Goal: Book appointment/travel/reservation

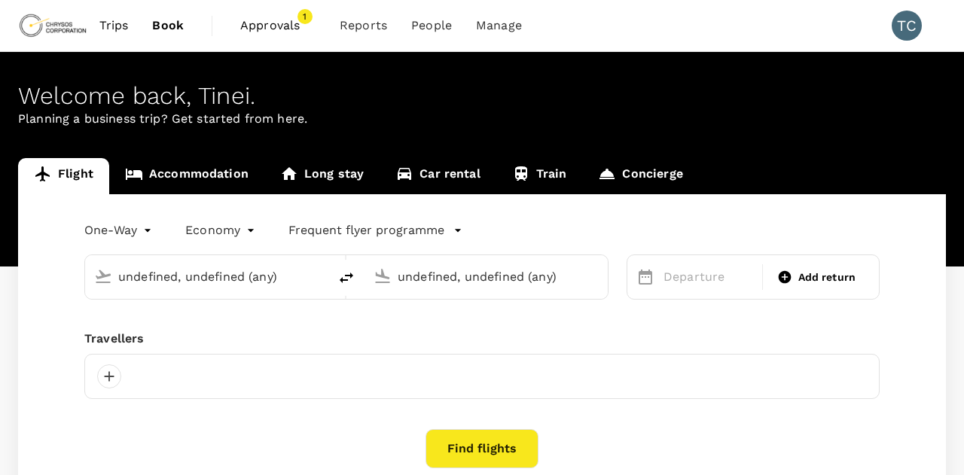
type input "OR Tambo Intl (JNB)"
type input "[GEOGRAPHIC_DATA] ([GEOGRAPHIC_DATA])"
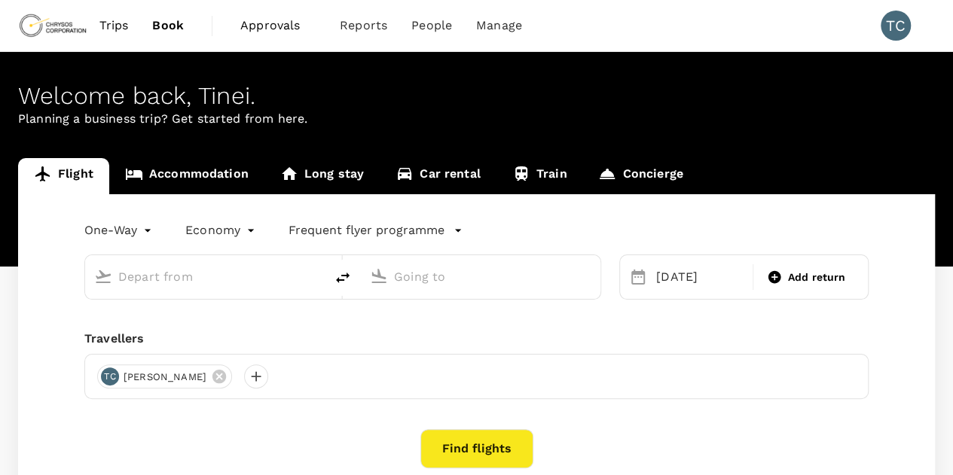
type input "OR Tambo Intl (JNB)"
type input "[GEOGRAPHIC_DATA] ([GEOGRAPHIC_DATA])"
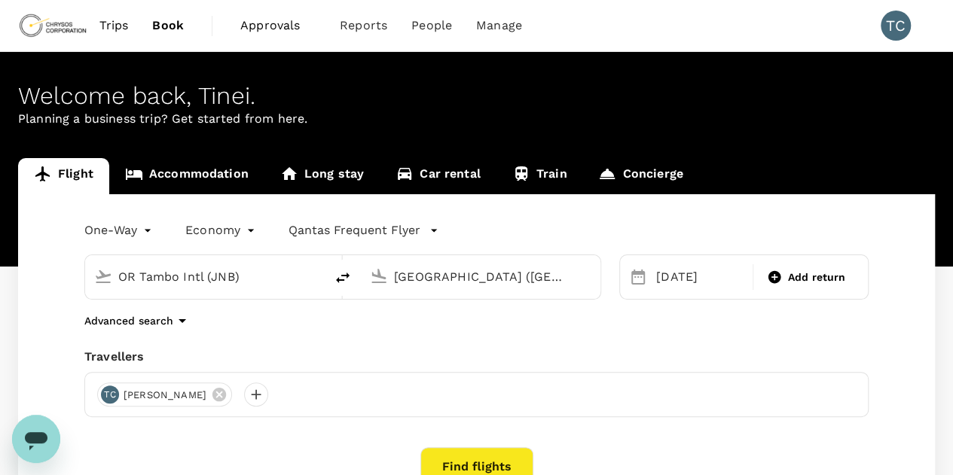
click at [116, 23] on span "Trips" at bounding box center [113, 26] width 29 height 18
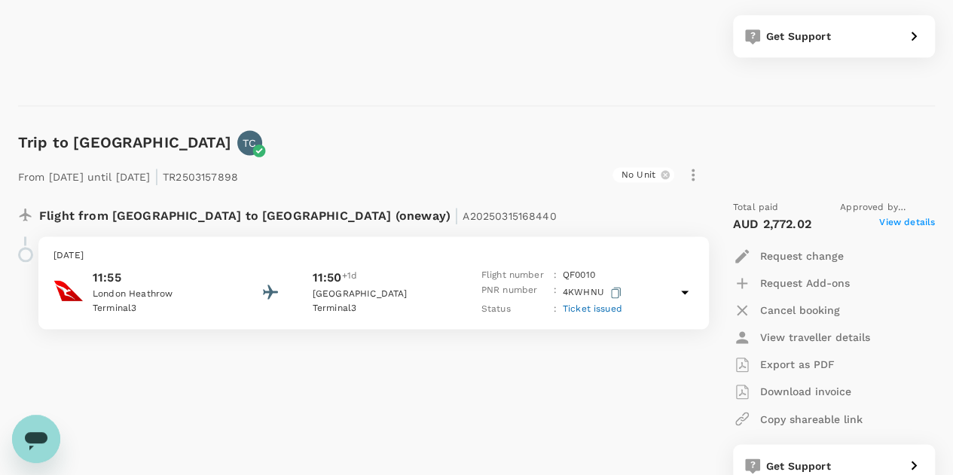
scroll to position [3916, 0]
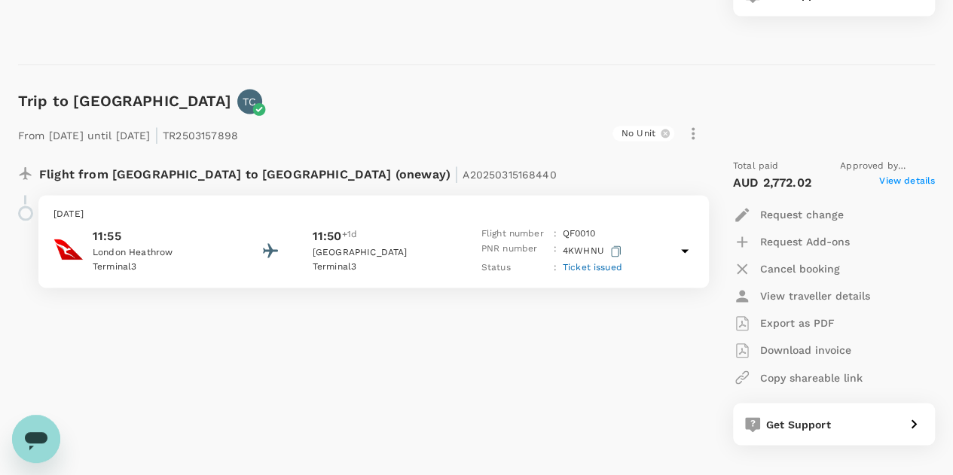
click at [108, 228] on p "11:55" at bounding box center [161, 236] width 136 height 18
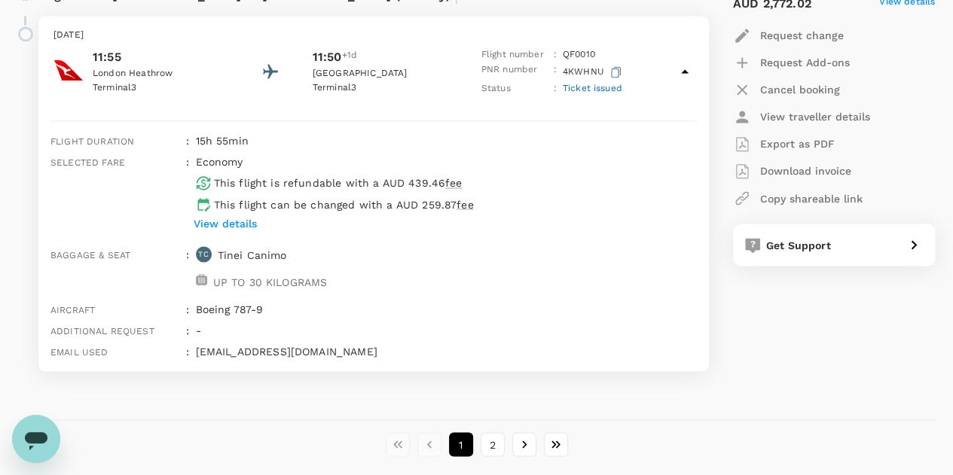
scroll to position [4010, 0]
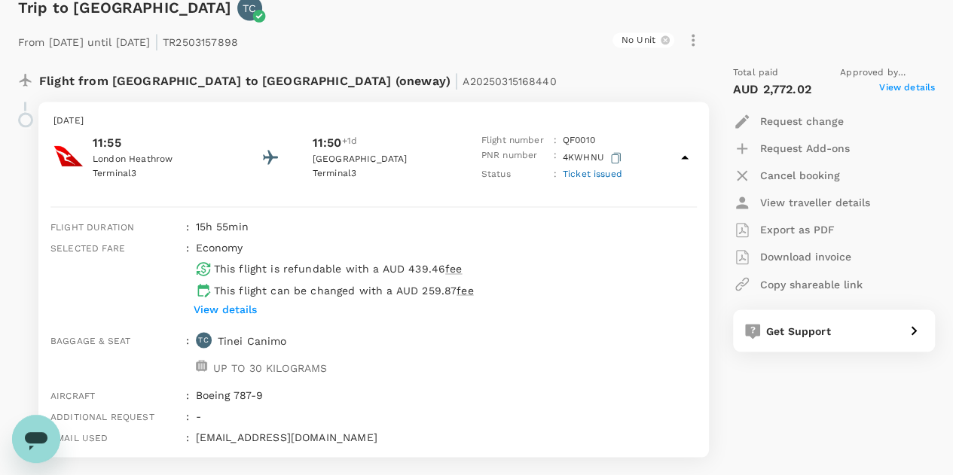
click at [351, 135] on span "+1d" at bounding box center [349, 143] width 15 height 18
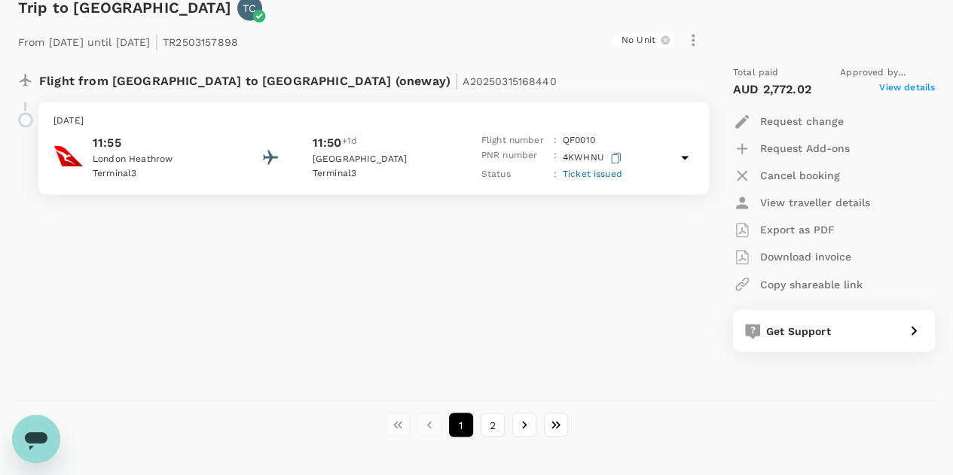
click at [351, 135] on span "+1d" at bounding box center [349, 143] width 15 height 18
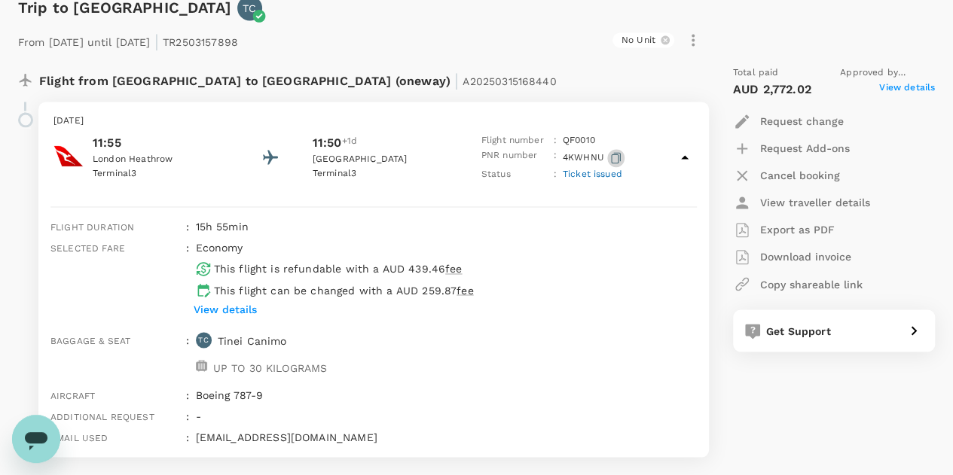
click at [615, 152] on icon "button" at bounding box center [616, 157] width 10 height 11
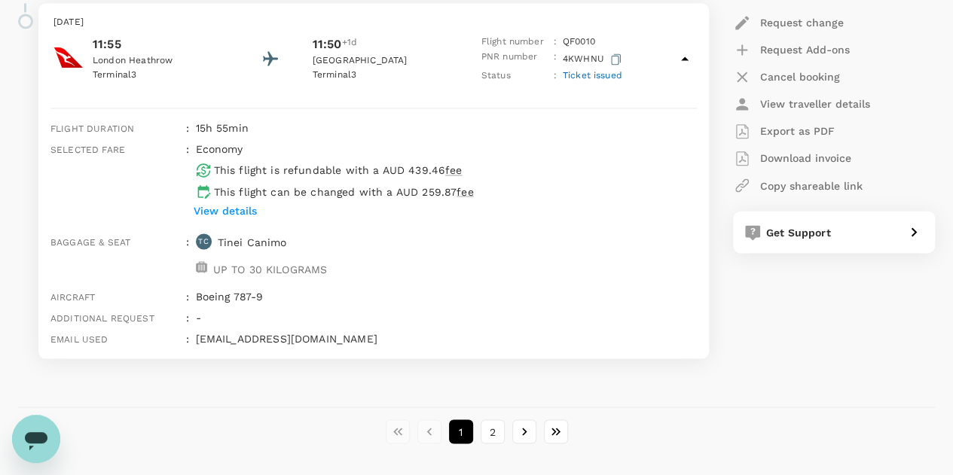
scroll to position [4085, 0]
